Goal: Transaction & Acquisition: Book appointment/travel/reservation

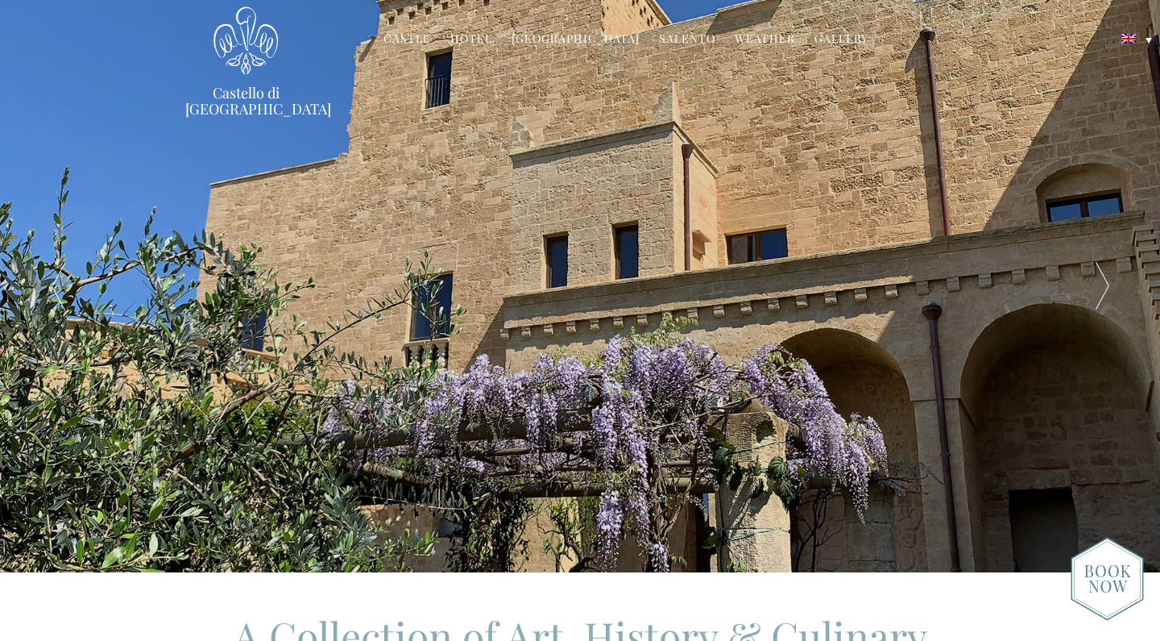
click at [485, 40] on link "Hotel" at bounding box center [471, 40] width 42 height 19
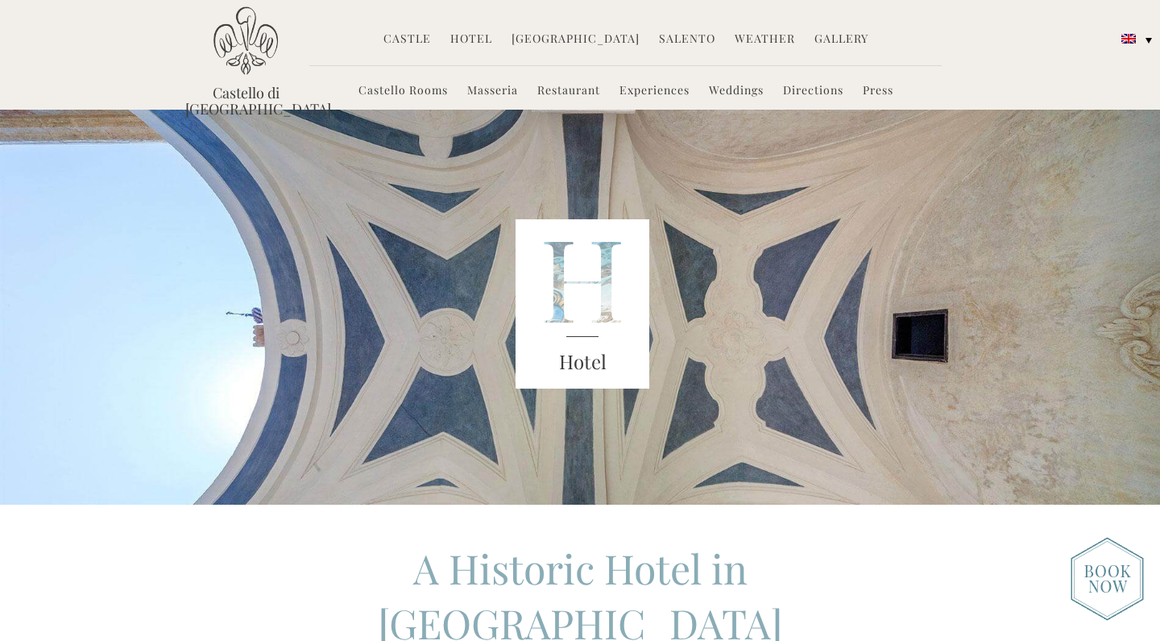
click at [487, 93] on link "Masseria" at bounding box center [492, 91] width 51 height 19
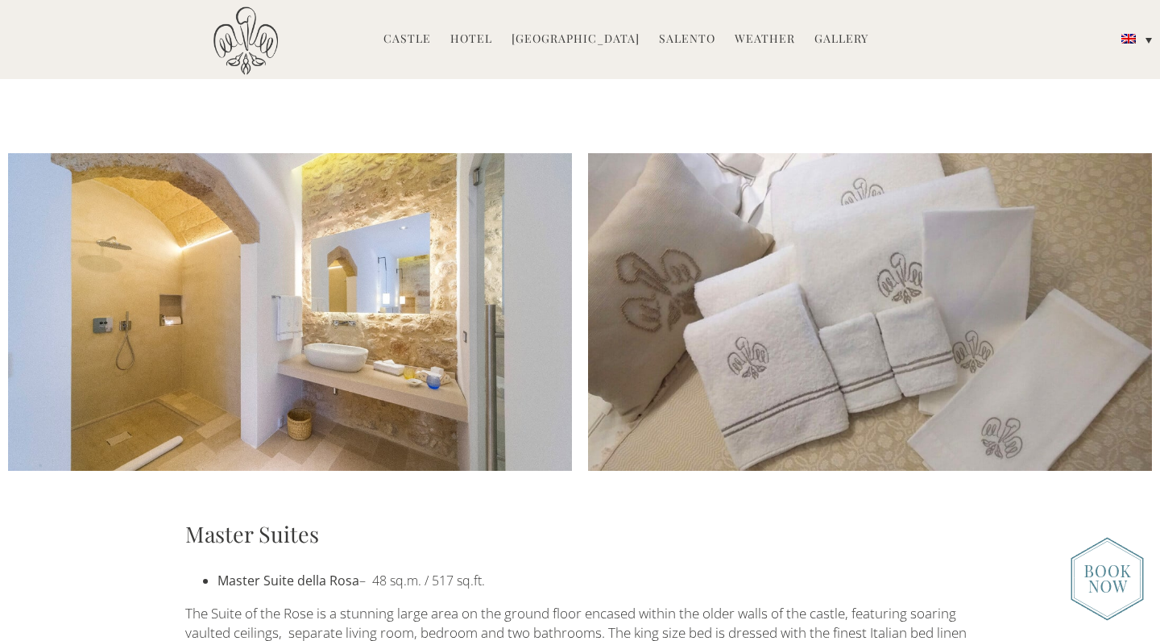
scroll to position [1847, 0]
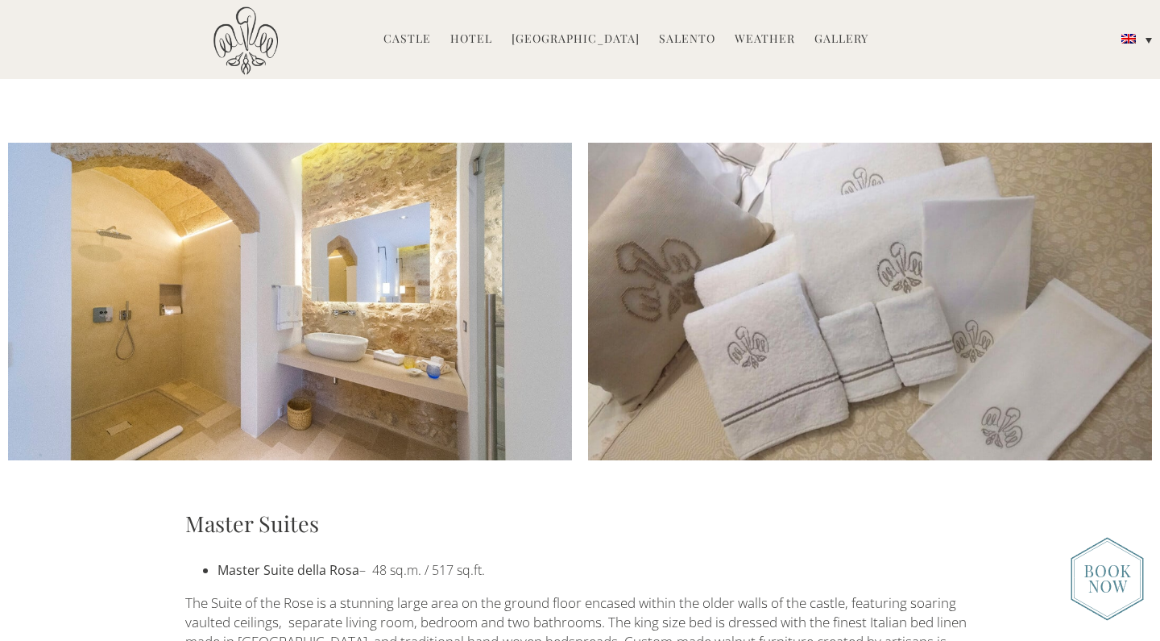
click at [1093, 583] on img at bounding box center [1107, 579] width 73 height 84
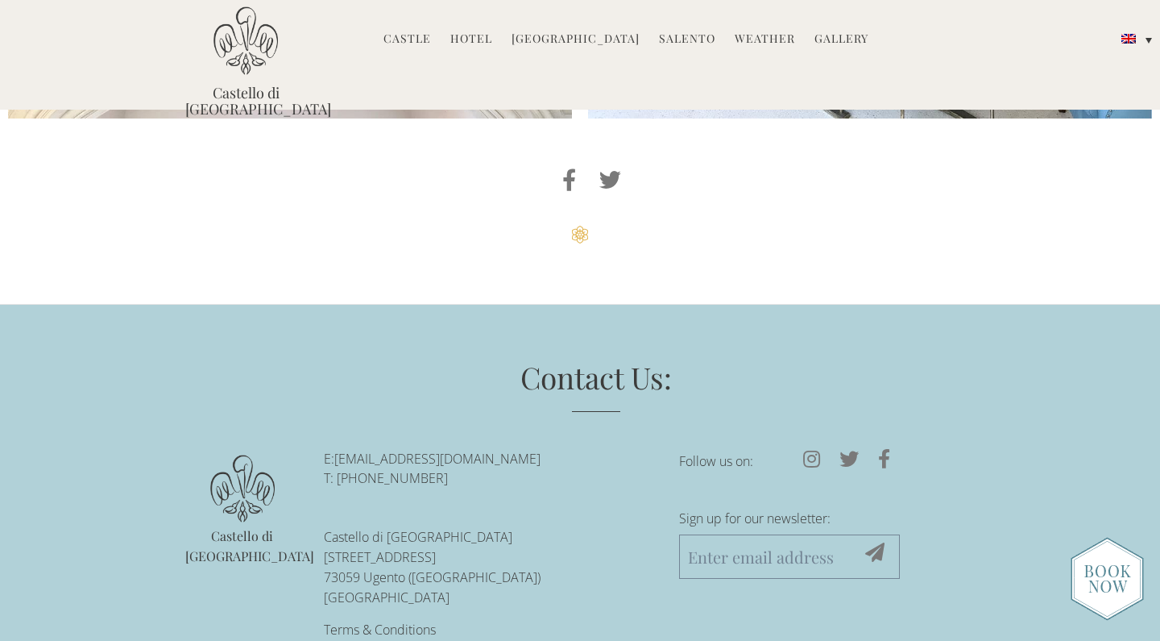
scroll to position [4196, 0]
